Goal: Transaction & Acquisition: Purchase product/service

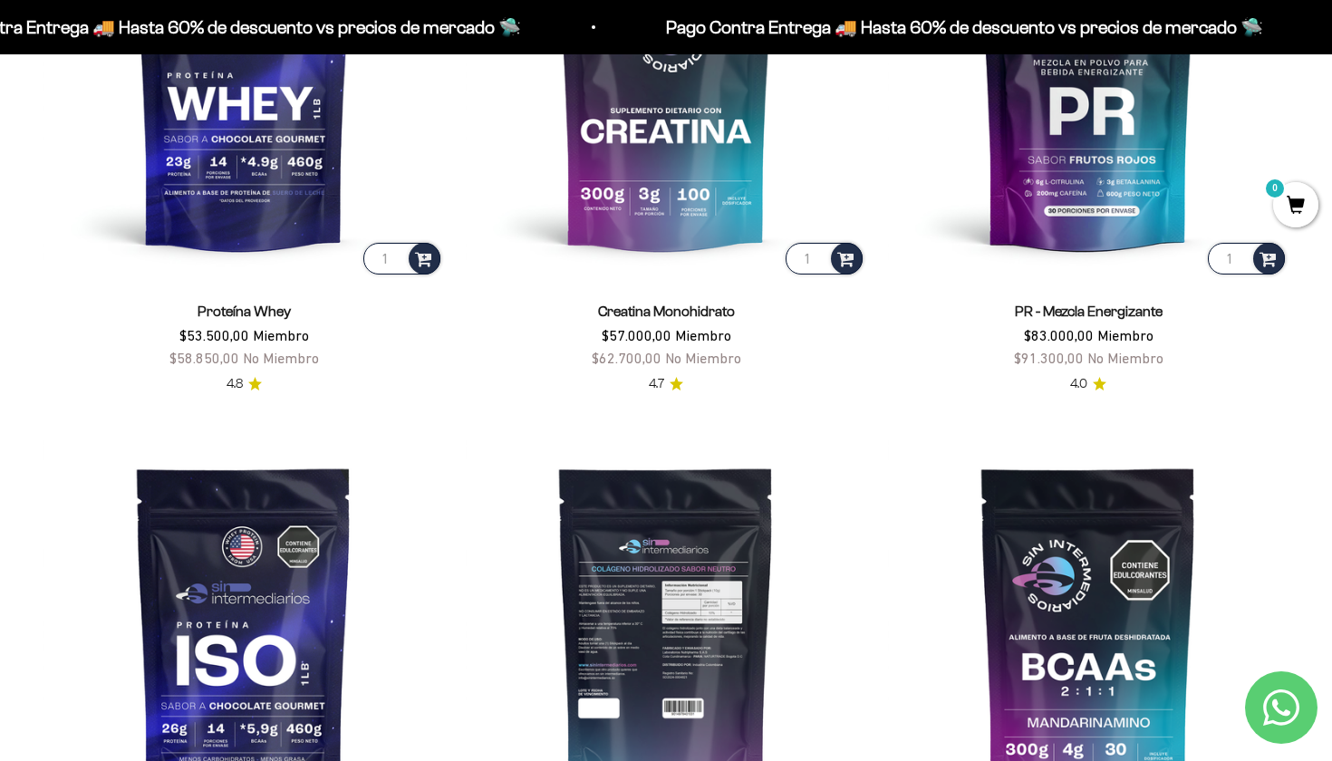
scroll to position [736, 0]
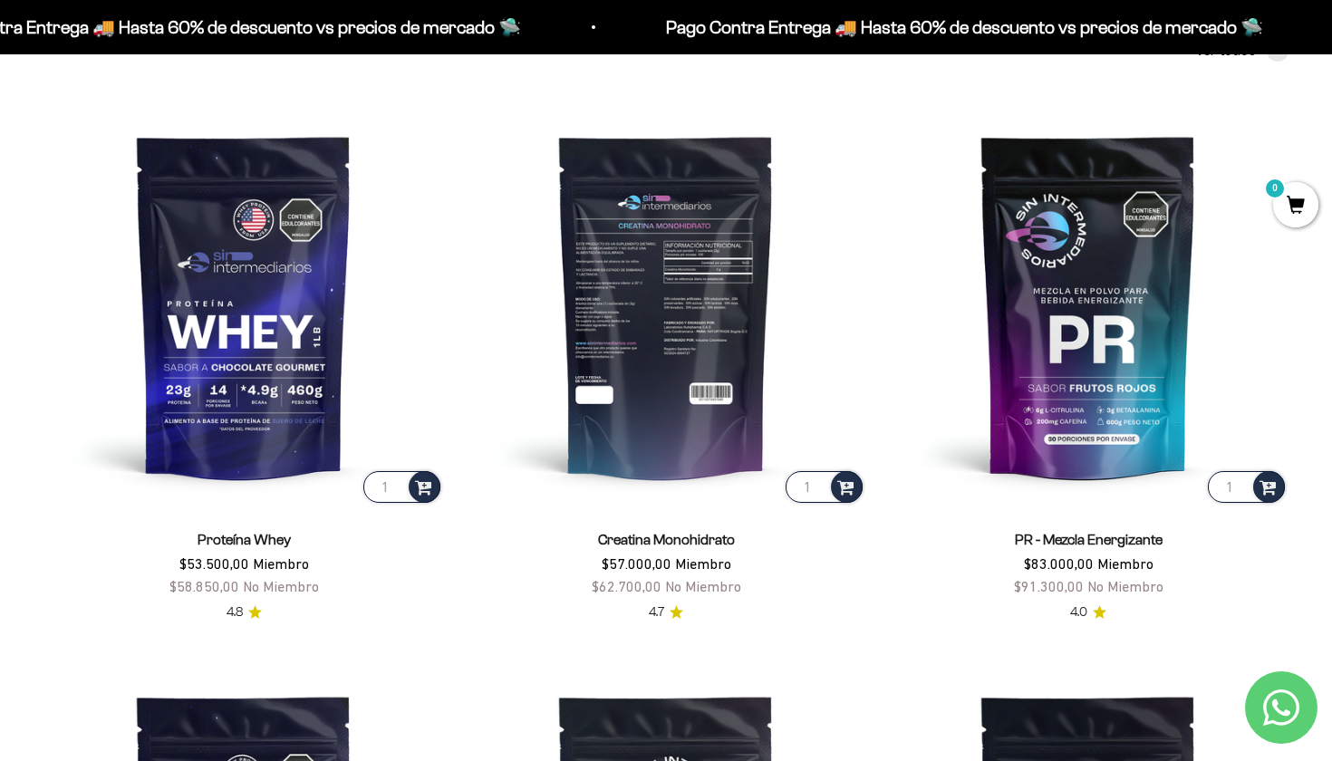
click at [691, 447] on img at bounding box center [666, 306] width 401 height 401
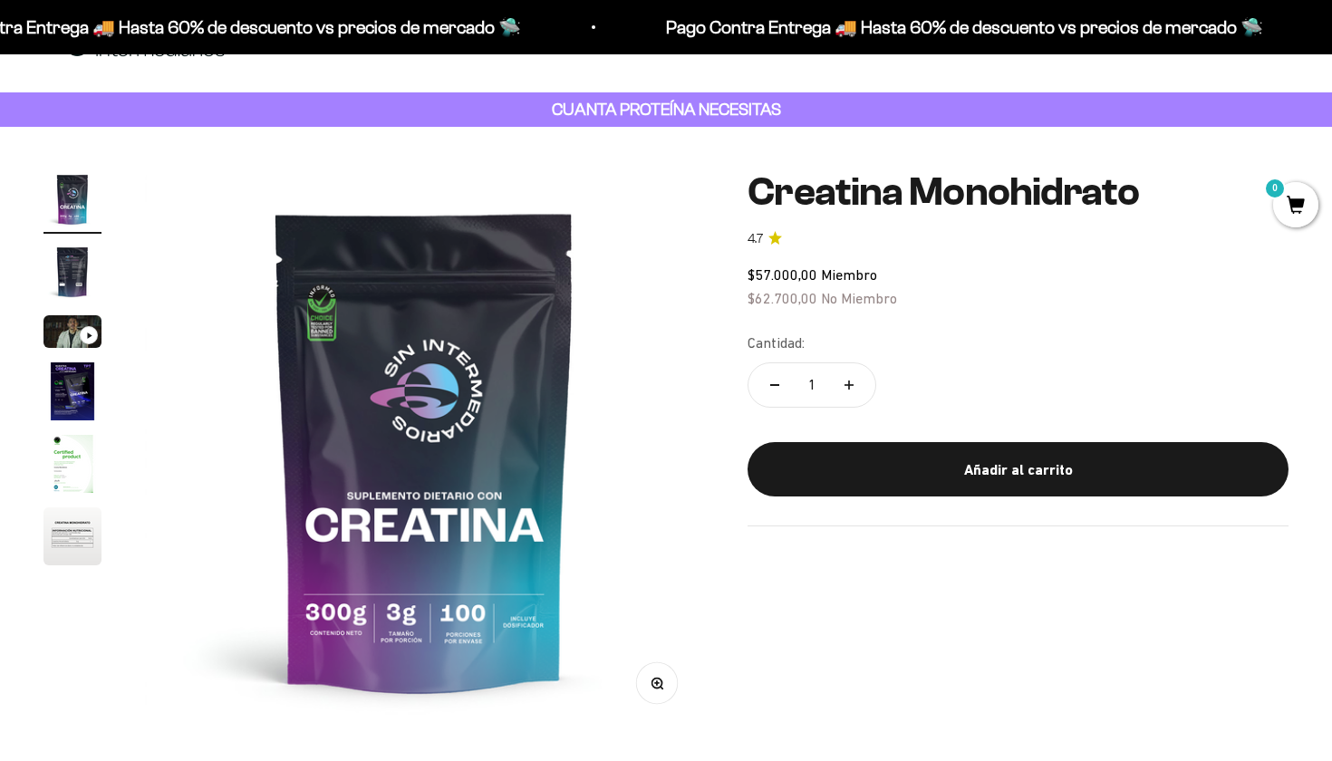
scroll to position [81, 0]
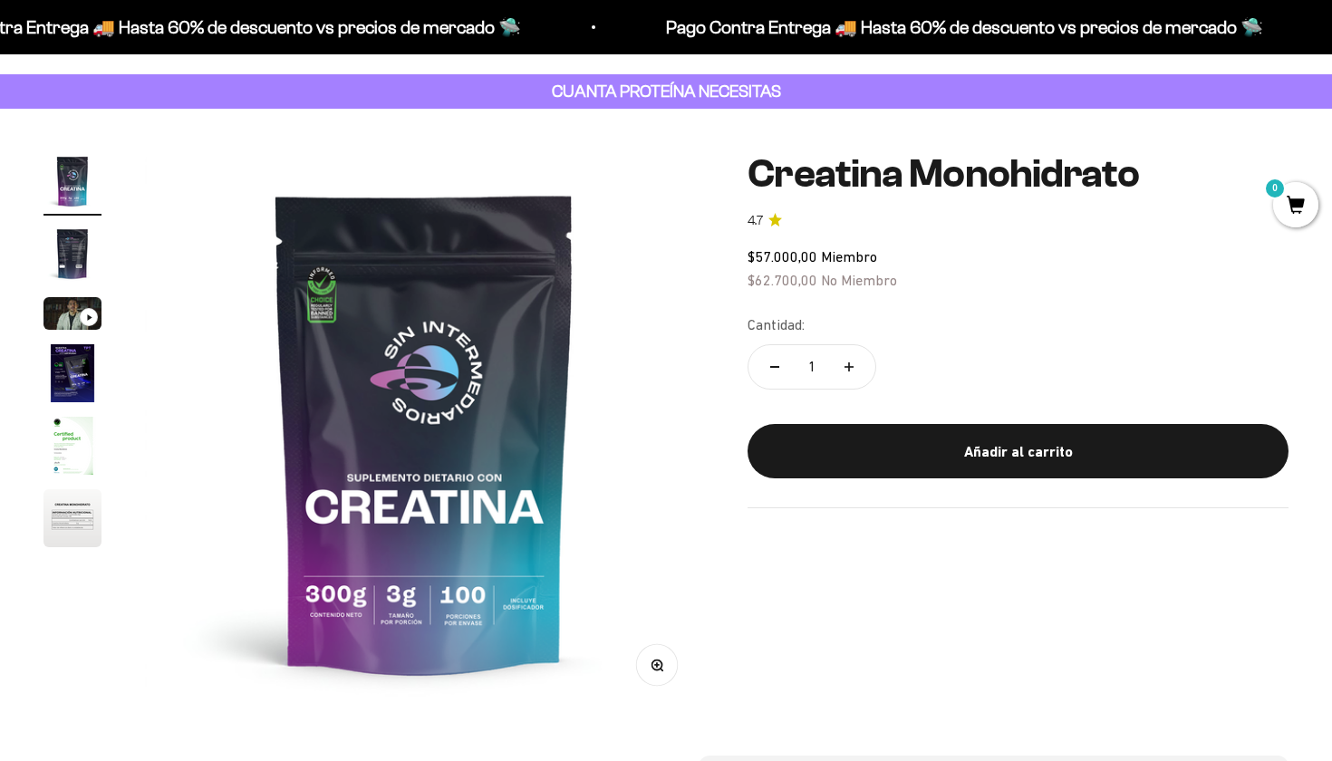
click at [63, 368] on img "Ir al artículo 4" at bounding box center [73, 373] width 58 height 58
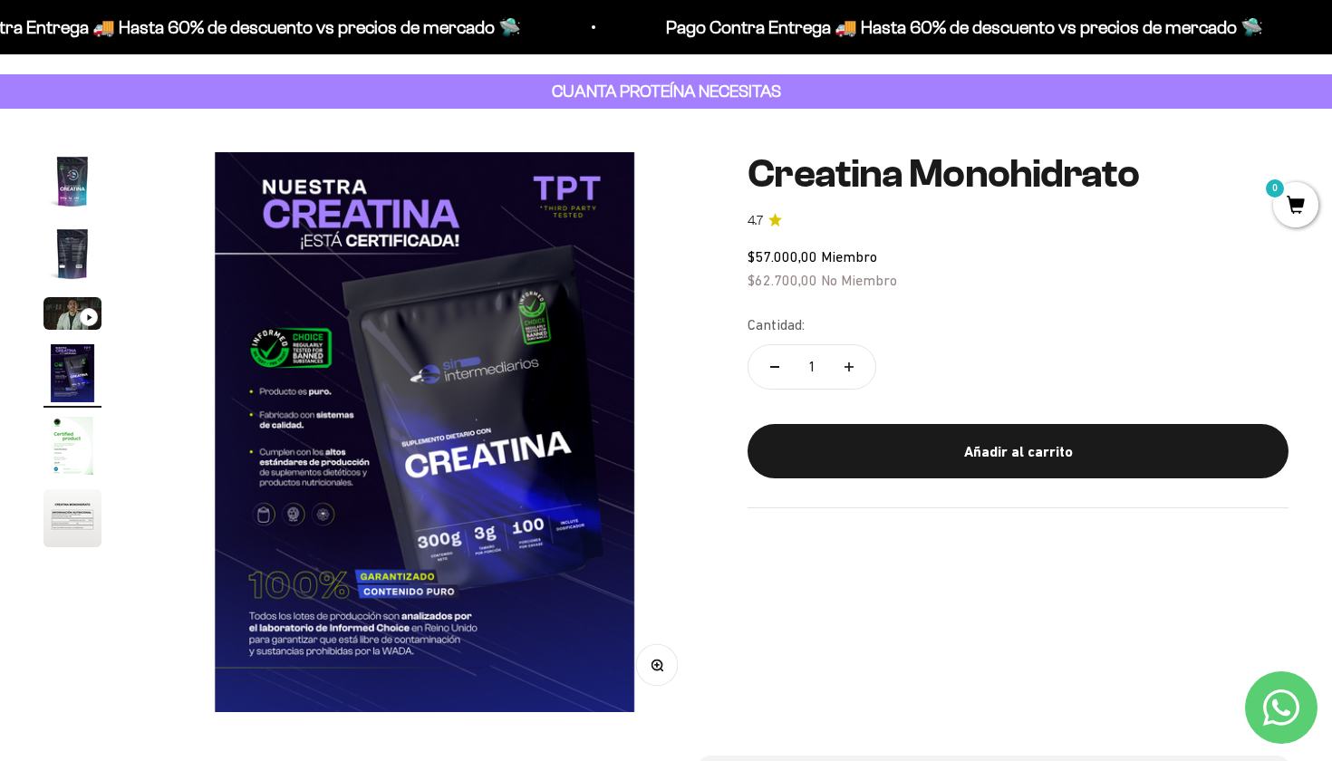
scroll to position [0, 0]
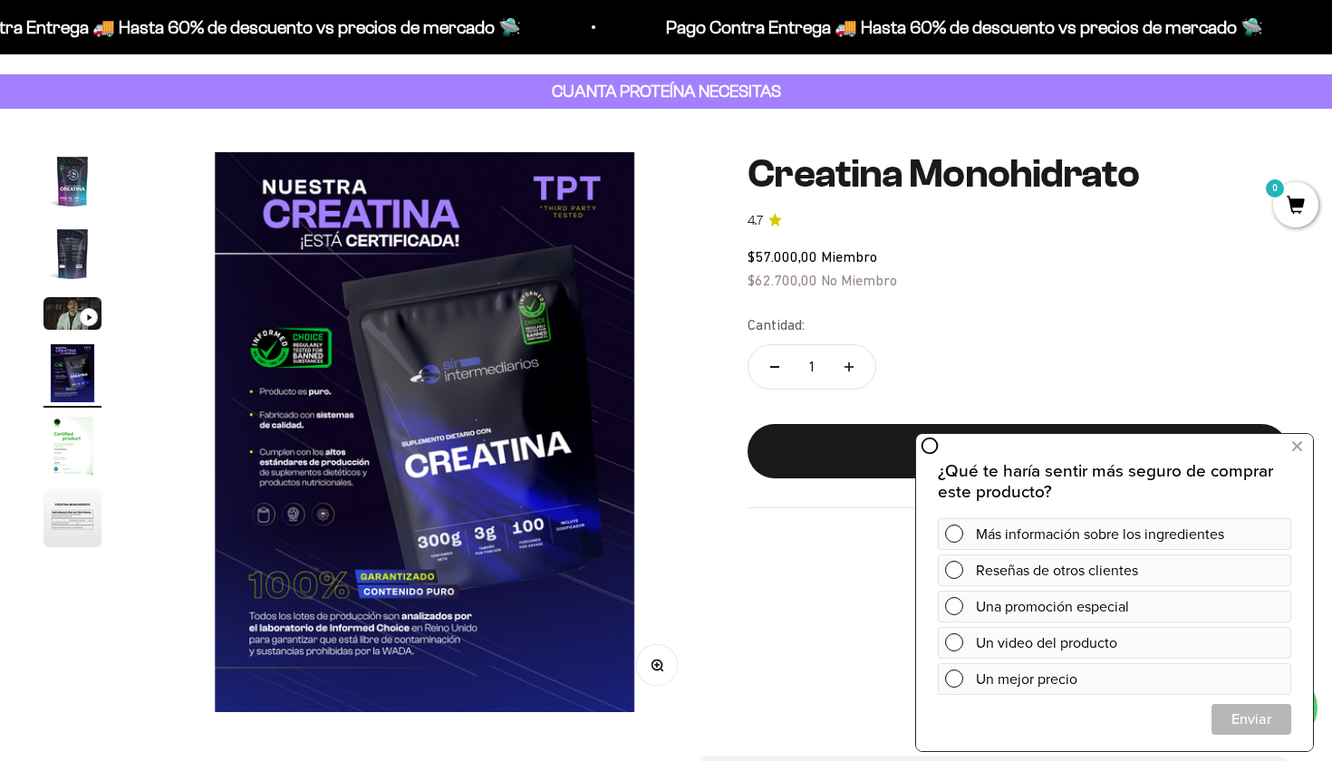
click at [76, 437] on img "Ir al artículo 5" at bounding box center [73, 446] width 58 height 58
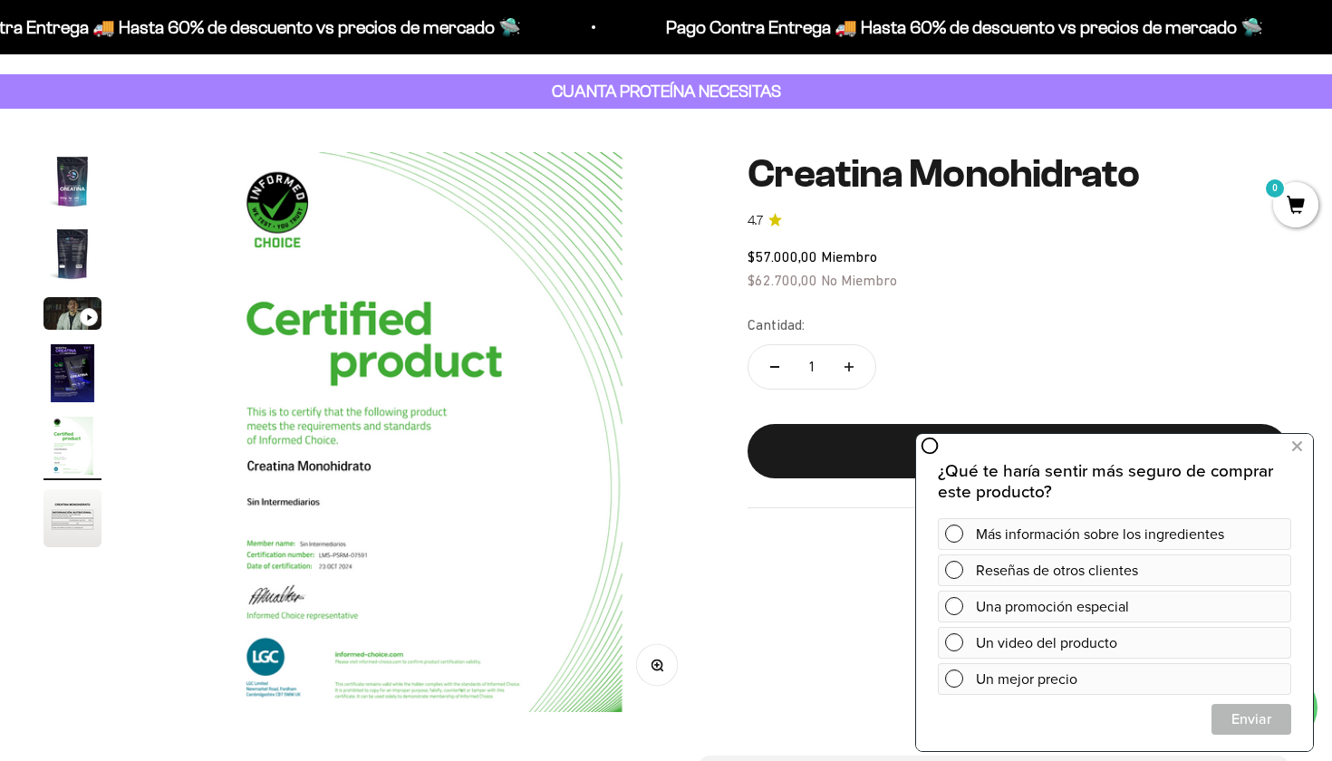
click at [78, 528] on img "Ir al artículo 6" at bounding box center [73, 518] width 58 height 58
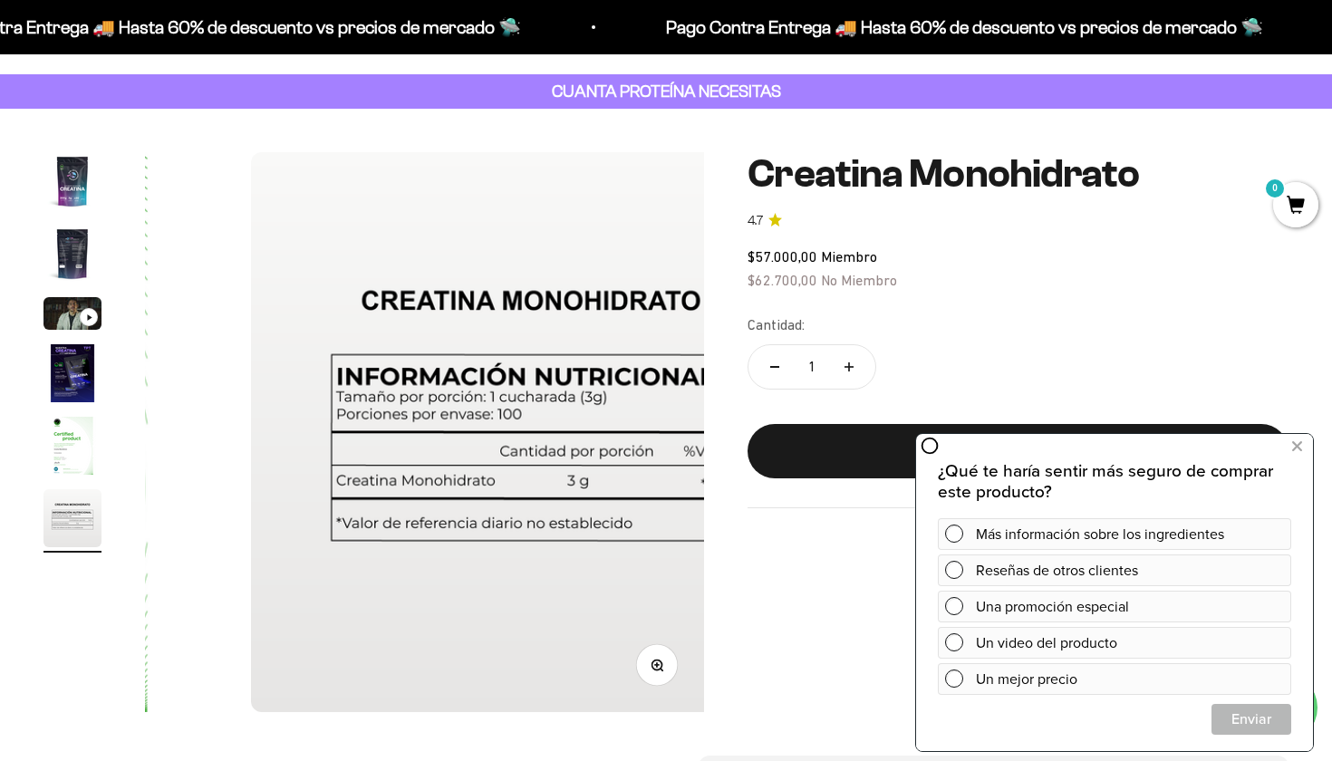
scroll to position [0, 2905]
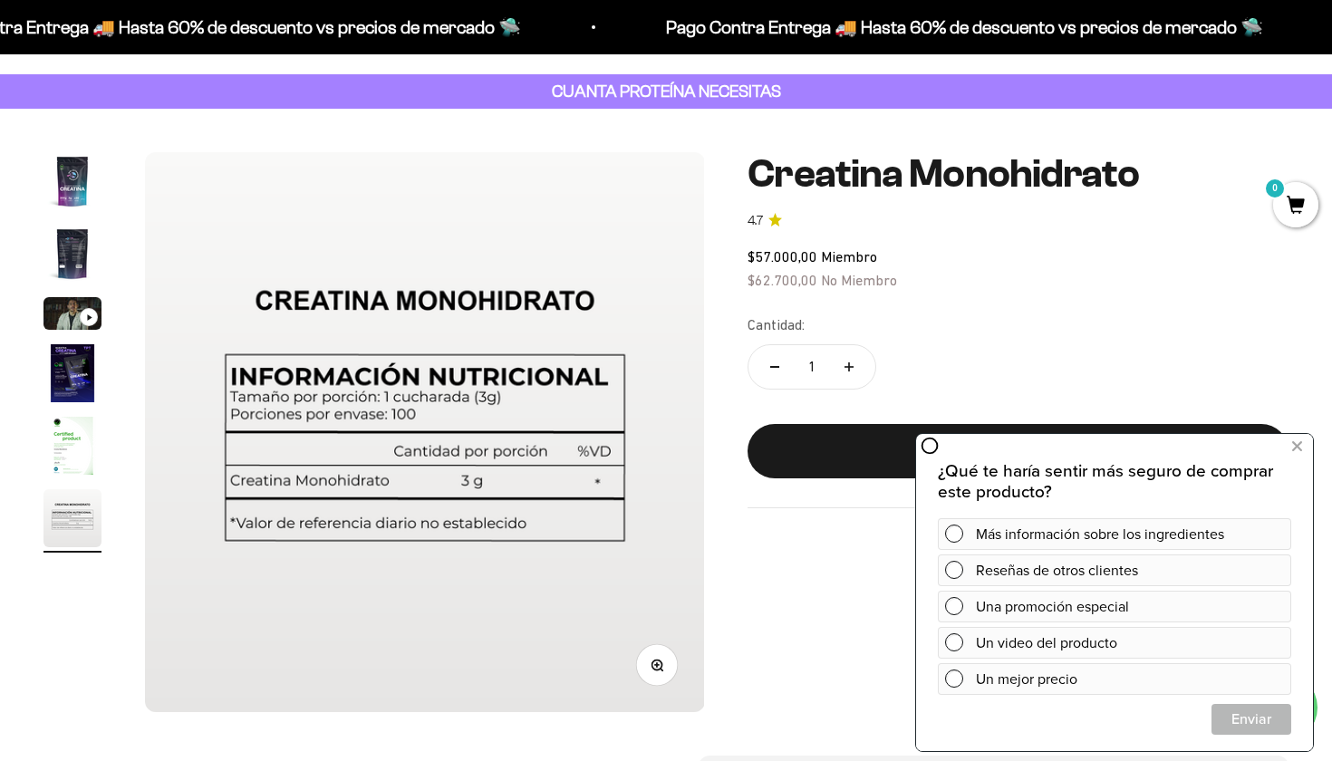
click at [77, 441] on img "Ir al artículo 5" at bounding box center [73, 446] width 58 height 58
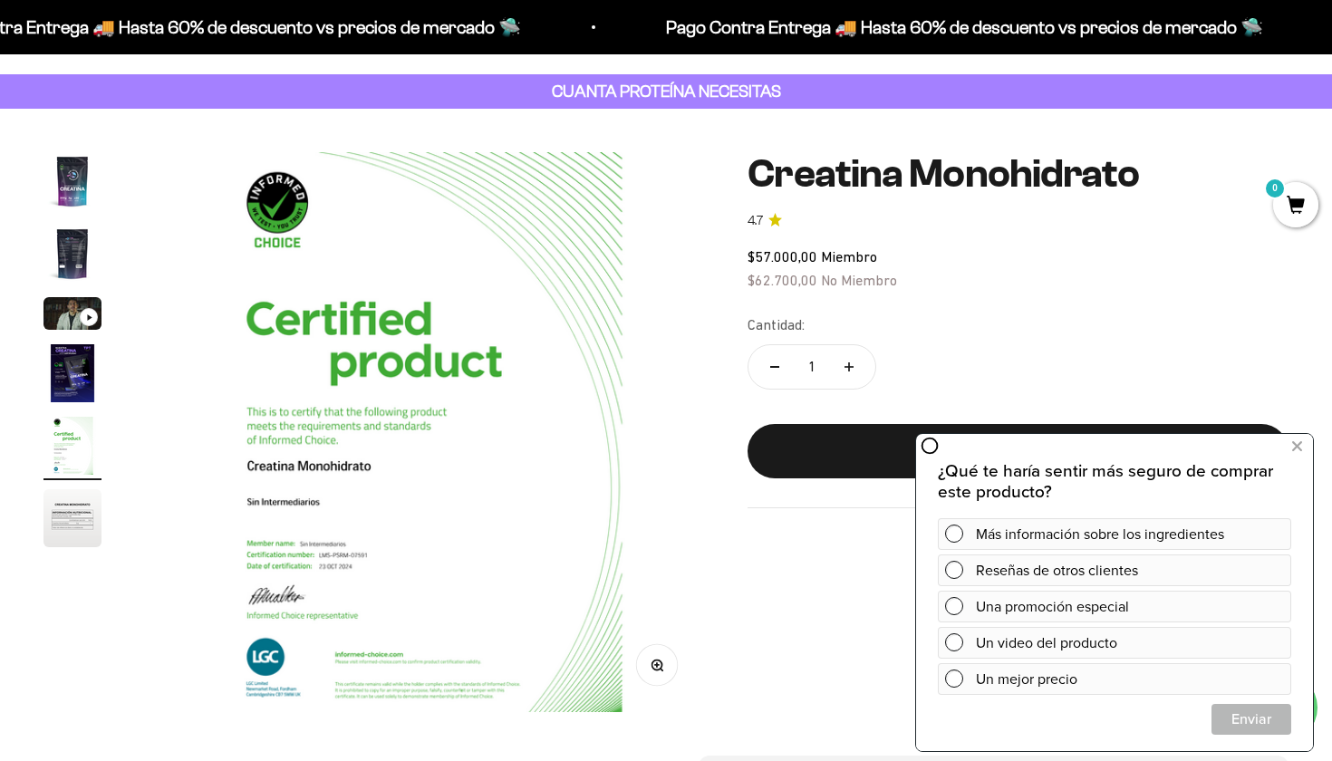
click at [63, 501] on img "Ir al artículo 6" at bounding box center [73, 518] width 58 height 58
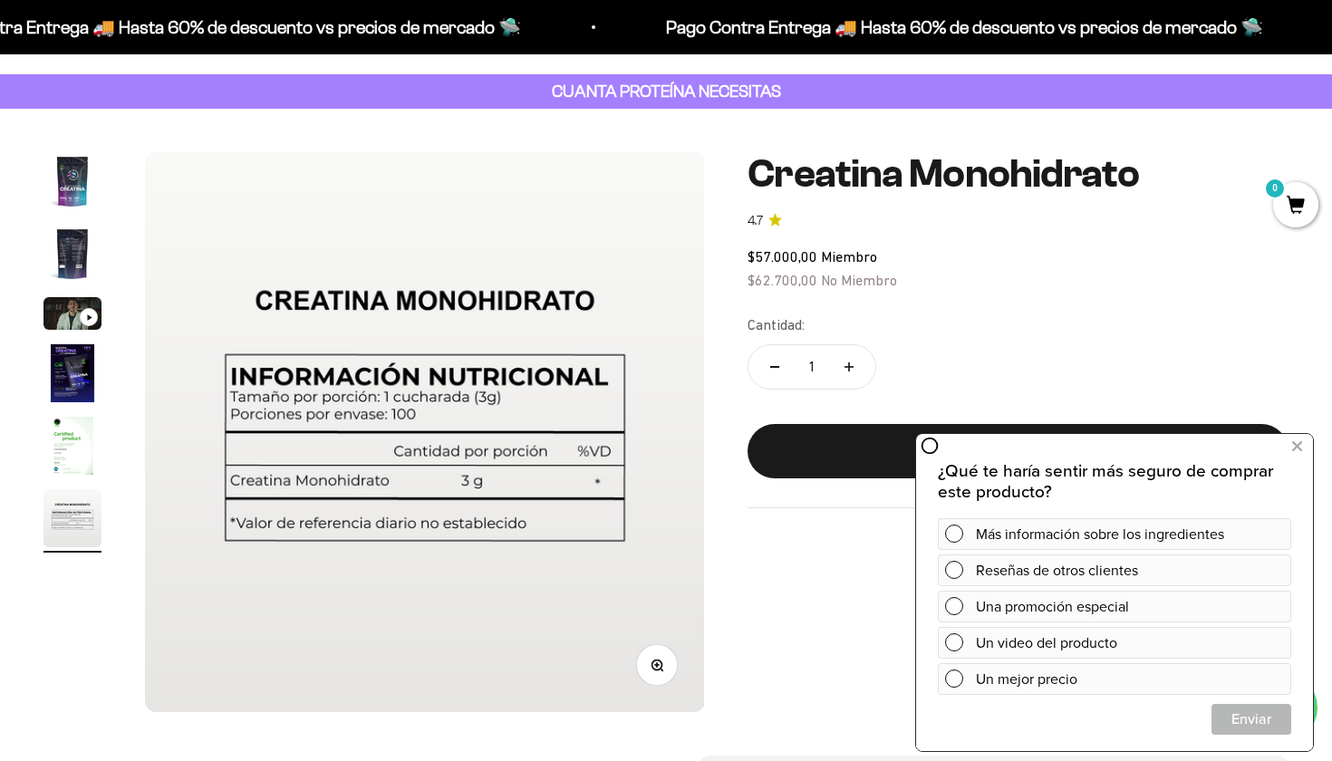
click at [64, 463] on img "Ir al artículo 5" at bounding box center [73, 446] width 58 height 58
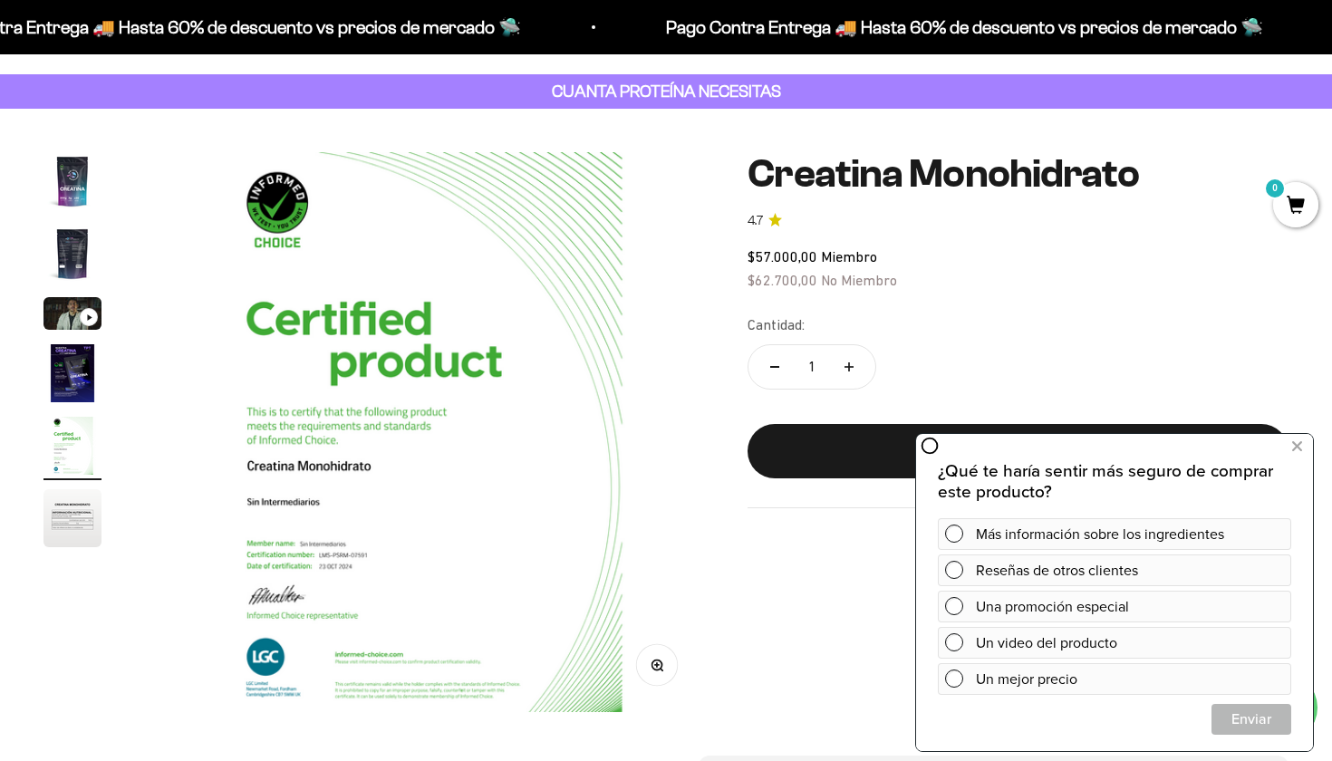
click at [69, 399] on img "Ir al artículo 4" at bounding box center [73, 373] width 58 height 58
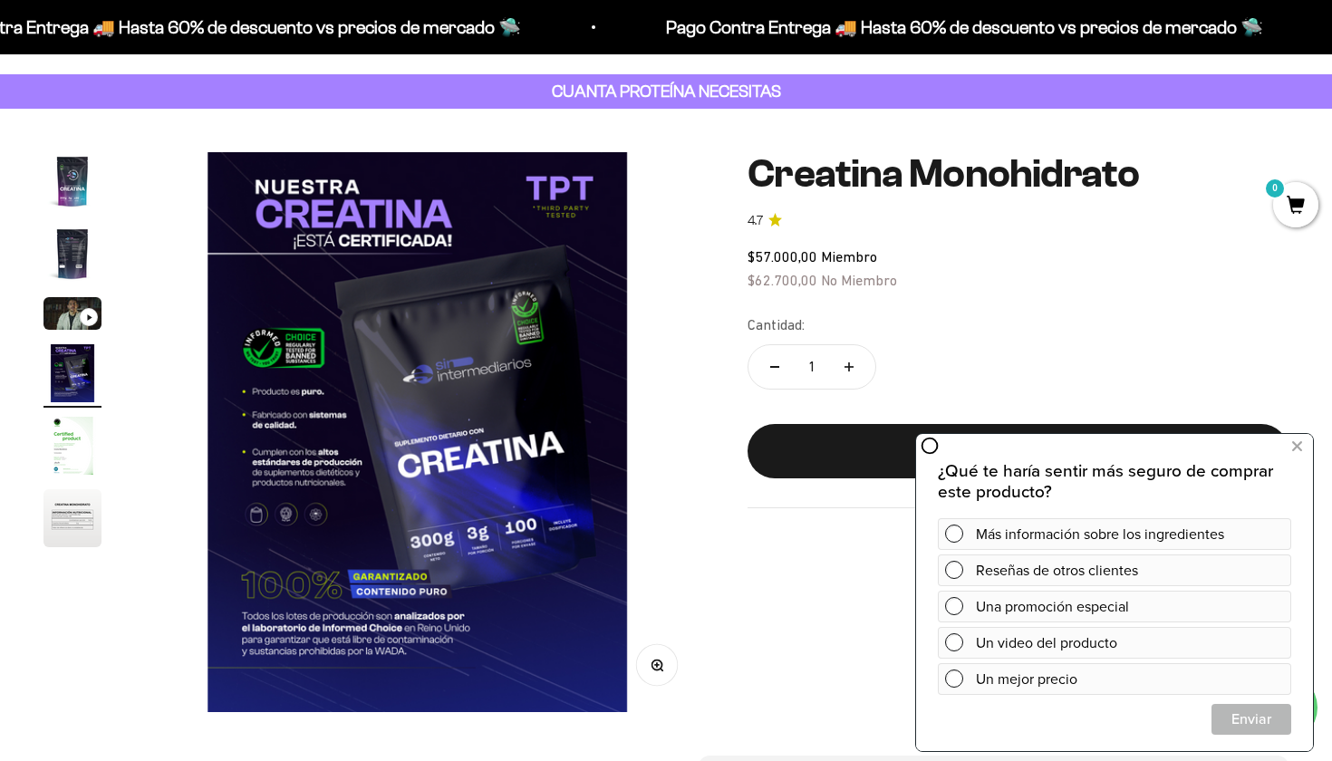
scroll to position [0, 1744]
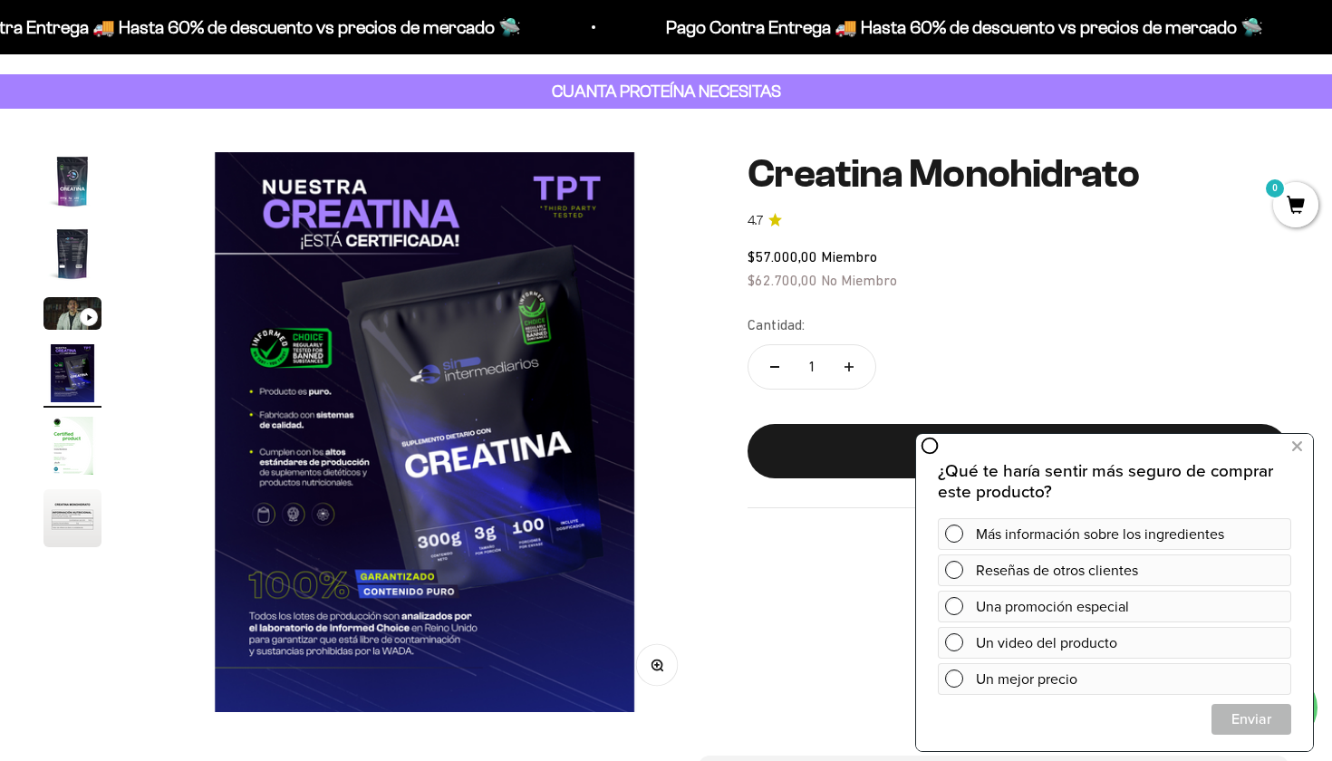
click at [70, 308] on img "Ir al artículo 3" at bounding box center [73, 313] width 58 height 33
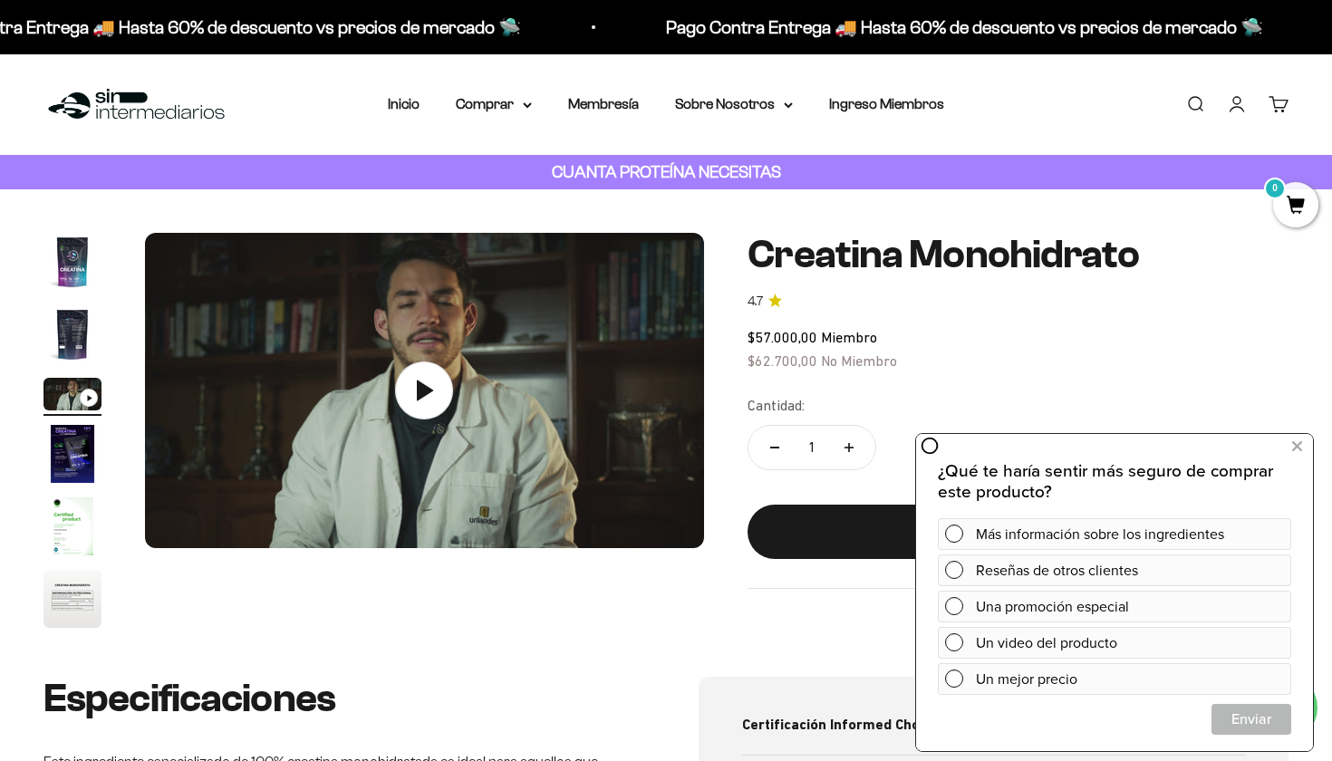
scroll to position [363, 0]
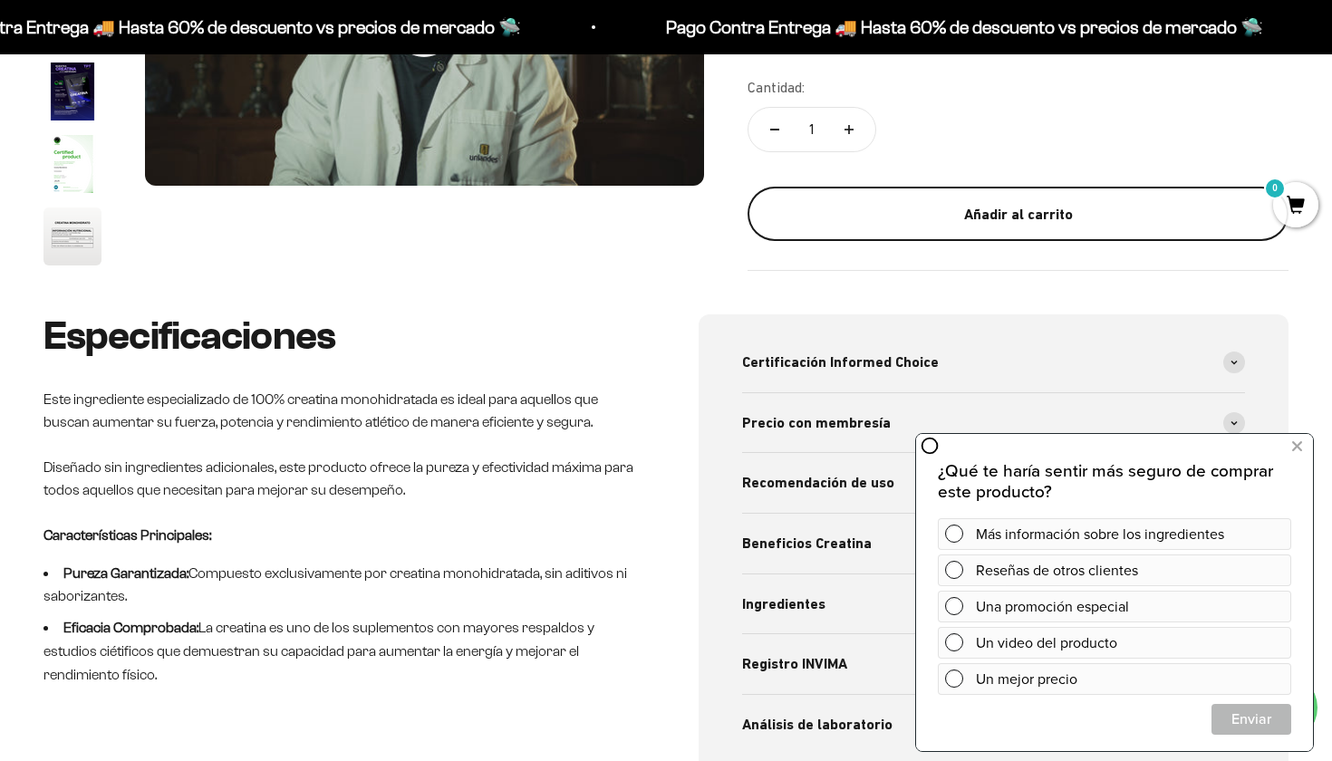
click at [1001, 217] on div "Añadir al carrito" at bounding box center [1018, 214] width 469 height 24
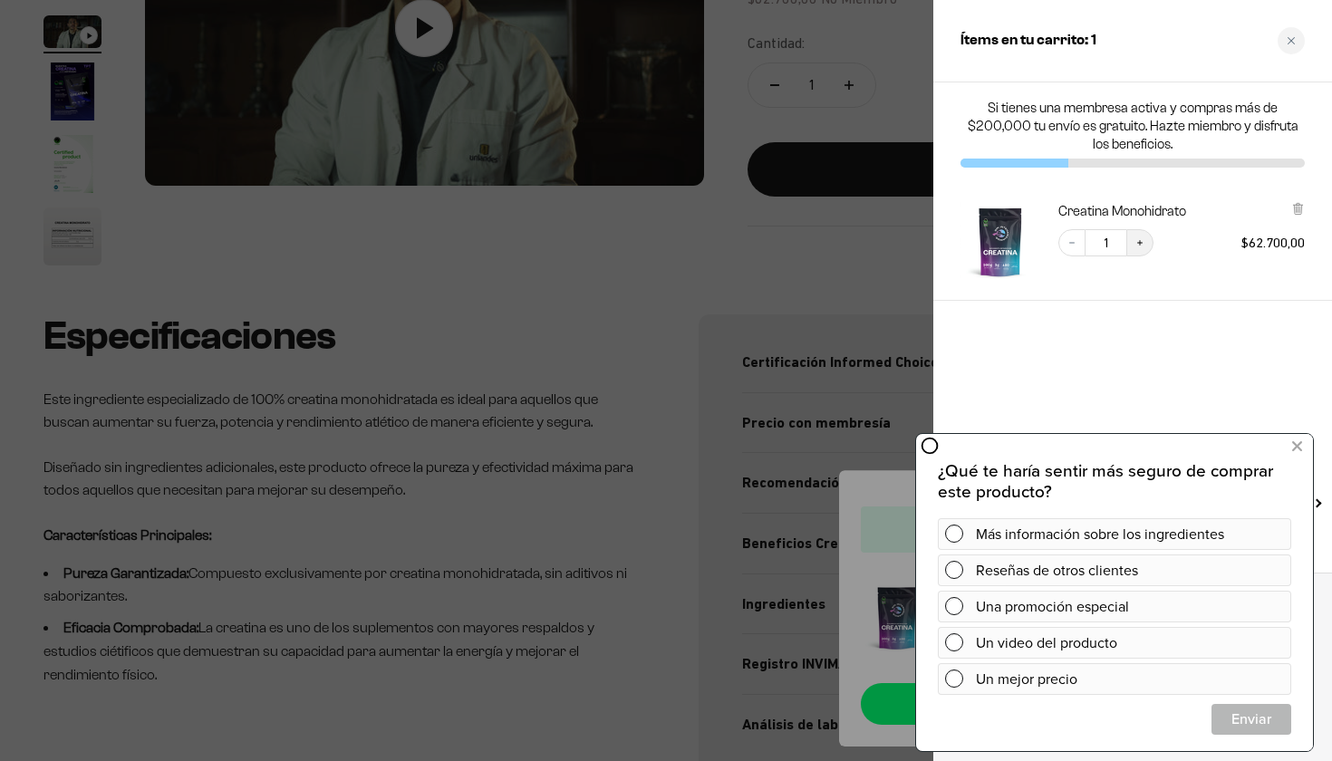
click at [1137, 249] on button "Increase quantity" at bounding box center [1139, 242] width 27 height 27
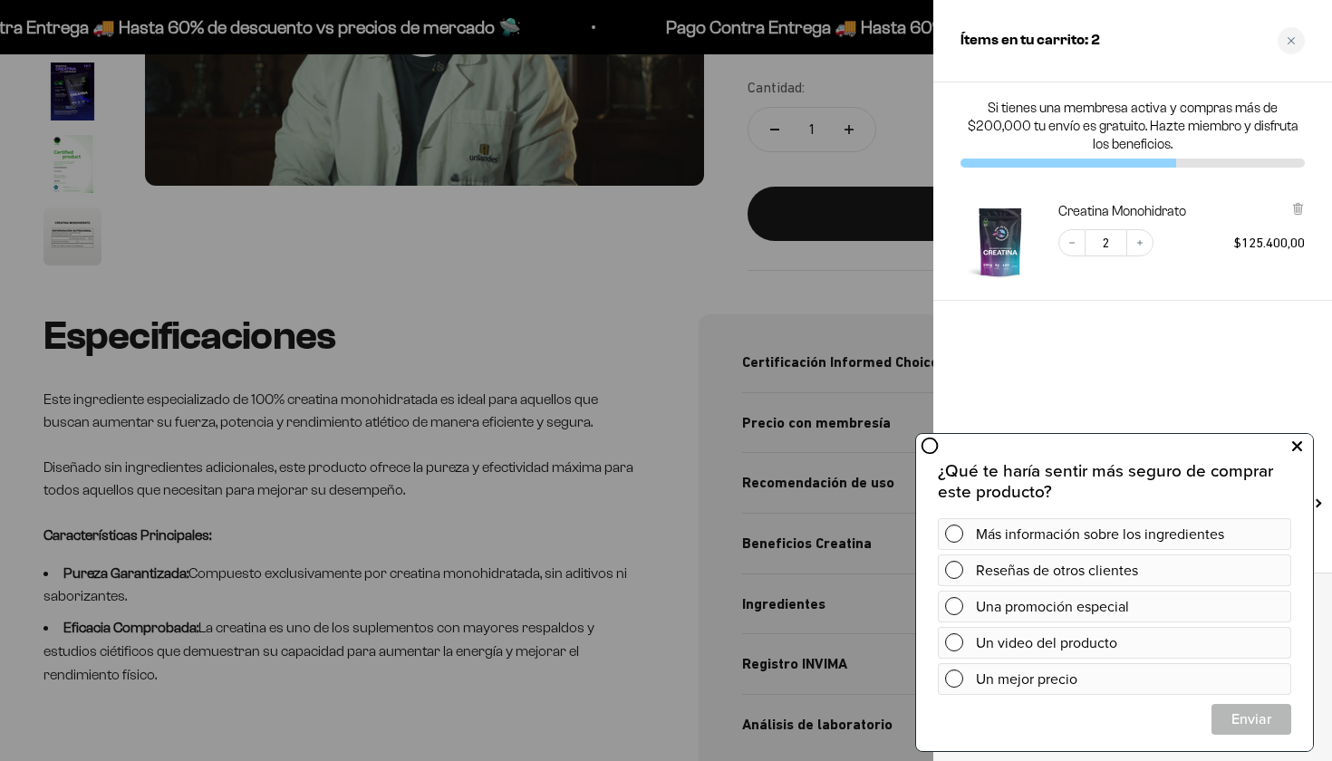
click at [1289, 447] on button at bounding box center [1297, 446] width 33 height 29
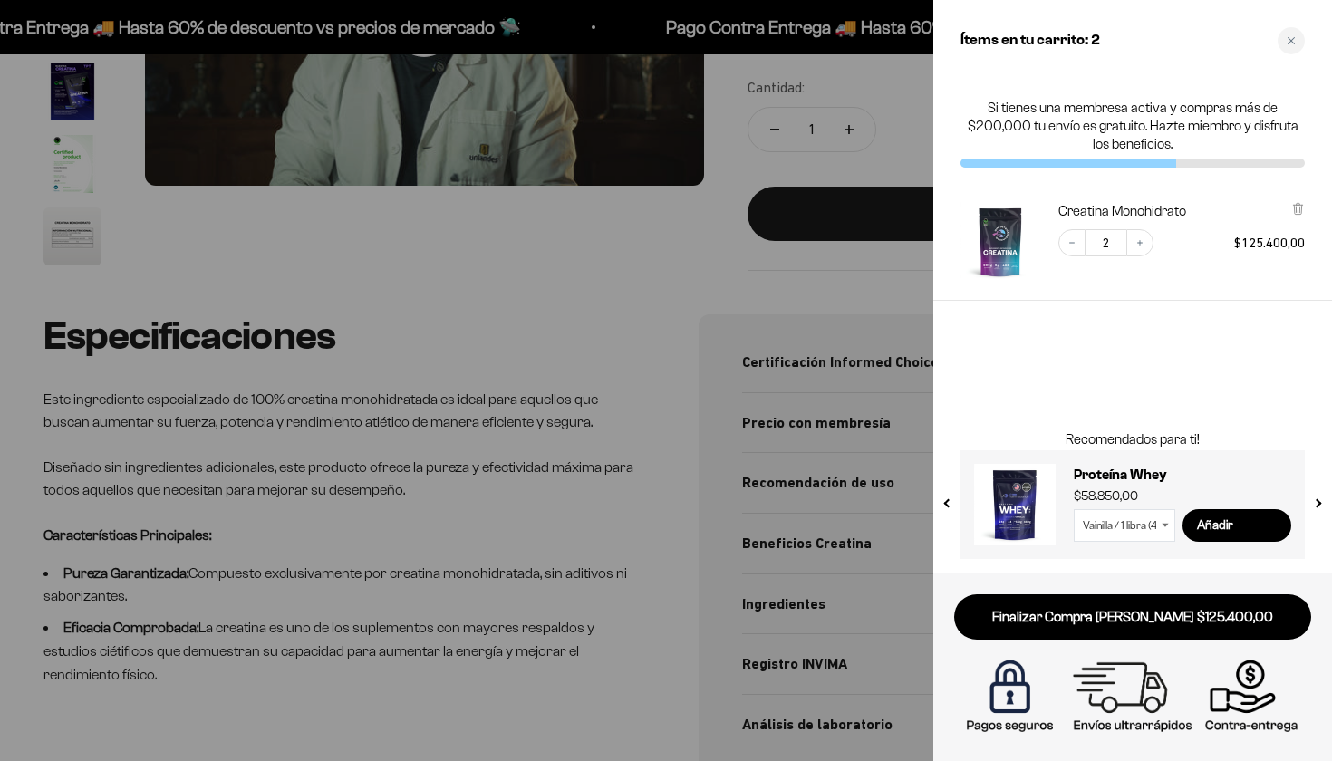
scroll to position [0, 0]
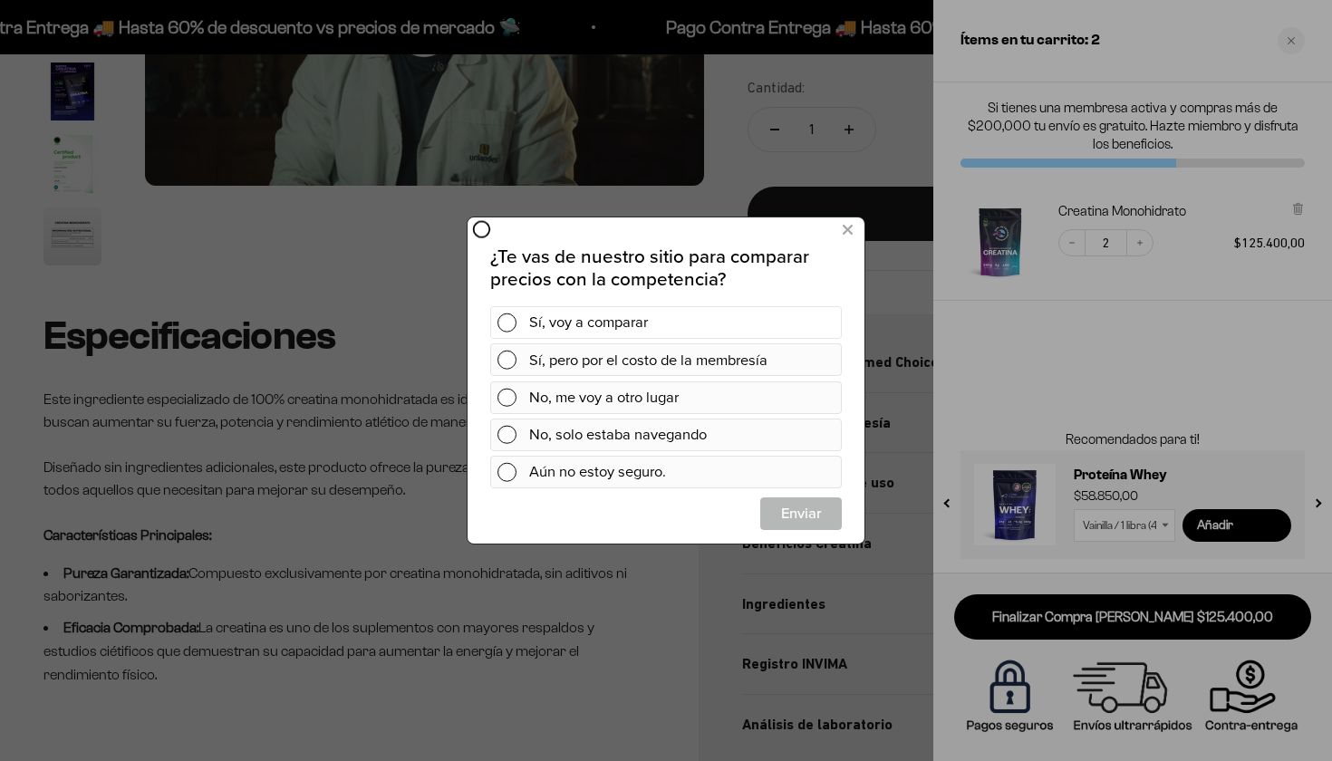
click at [504, 326] on span at bounding box center [507, 323] width 19 height 19
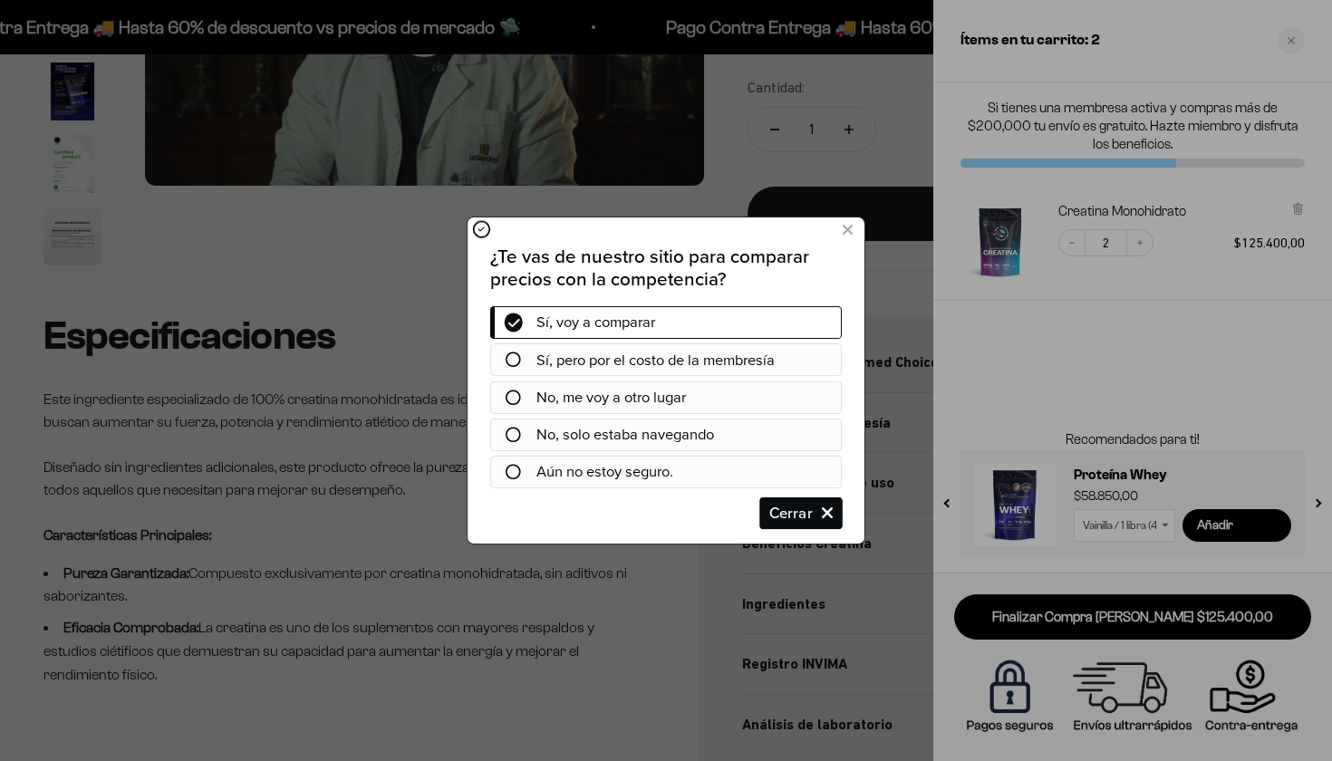
click at [804, 511] on span "Cerrar" at bounding box center [801, 514] width 80 height 33
